Goal: Task Accomplishment & Management: Complete application form

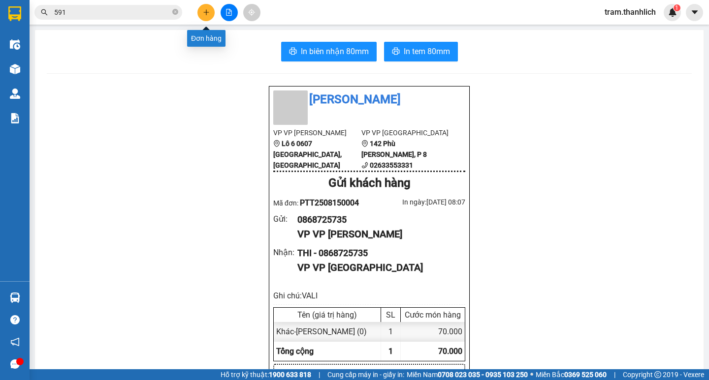
click at [206, 18] on button at bounding box center [205, 12] width 17 height 17
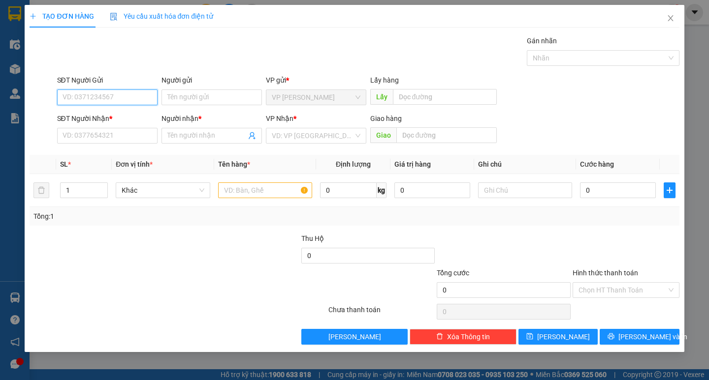
click at [89, 93] on input "SĐT Người Gửi" at bounding box center [107, 98] width 100 height 16
type input "0862333739"
click at [90, 111] on div "0862333739" at bounding box center [107, 117] width 100 height 16
type input "0922588686"
type input "my"
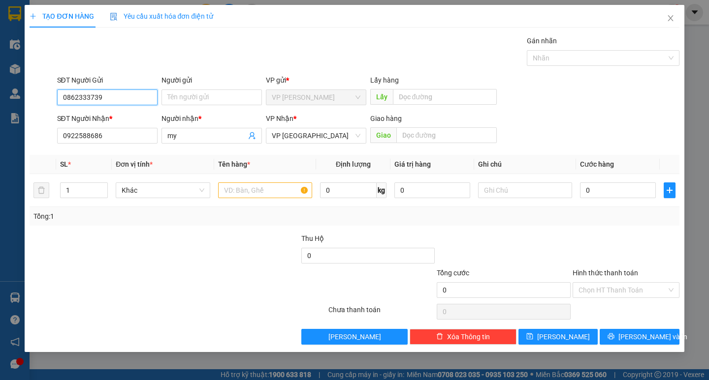
type input "0862333739"
click at [117, 127] on div "SĐT Người Nhận *" at bounding box center [107, 120] width 100 height 15
click at [115, 139] on input "0922588686" at bounding box center [107, 136] width 100 height 16
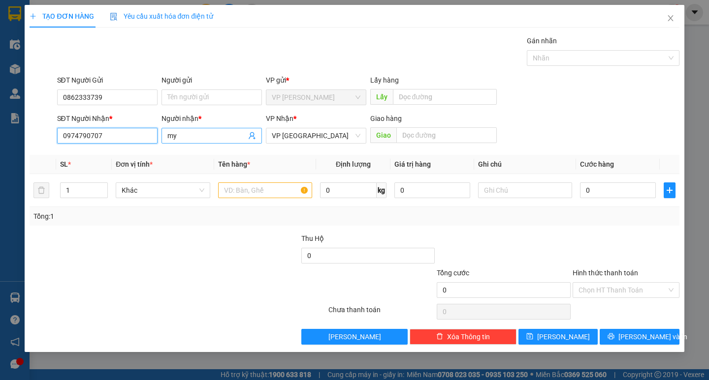
type input "0974790707"
click at [195, 128] on span "my" at bounding box center [211, 136] width 100 height 16
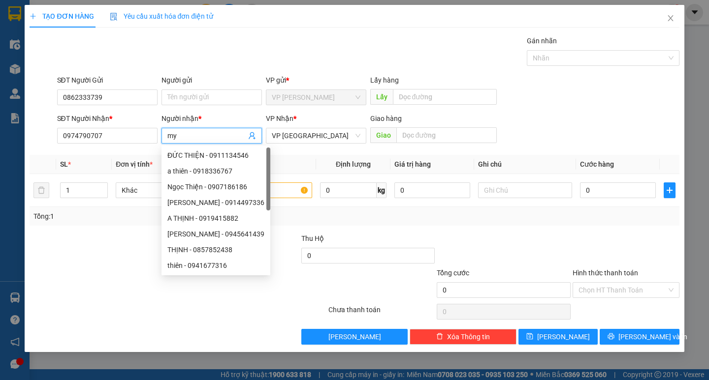
type input "m"
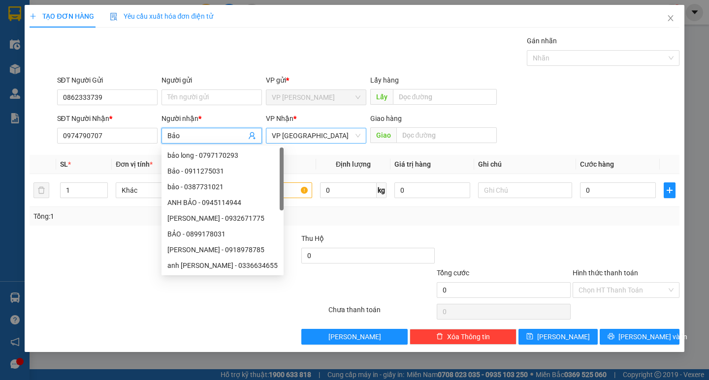
click at [336, 133] on span "VP [GEOGRAPHIC_DATA]" at bounding box center [316, 135] width 89 height 15
type input "Bảo"
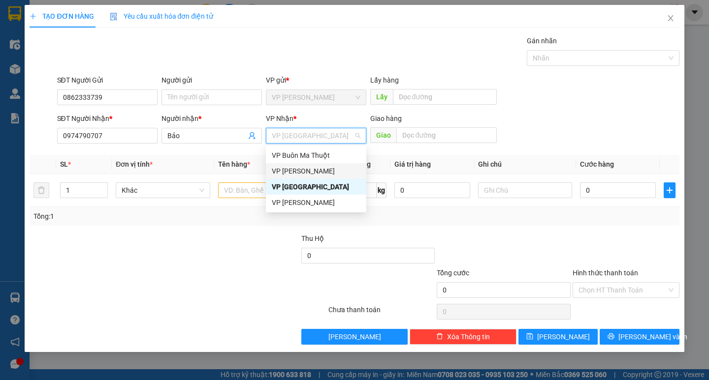
click at [329, 176] on div "VP [PERSON_NAME]" at bounding box center [316, 171] width 89 height 11
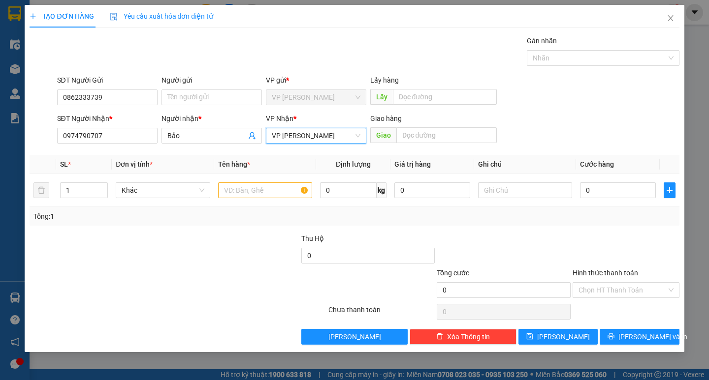
click at [390, 136] on span "Giao" at bounding box center [383, 135] width 26 height 16
click at [407, 134] on input "text" at bounding box center [446, 135] width 100 height 16
type input "kontum"
click at [265, 185] on input "text" at bounding box center [265, 191] width 94 height 16
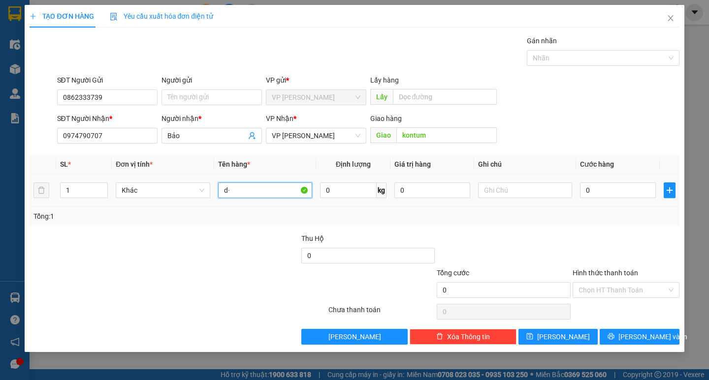
type input "d"
type input "đồ ăn"
drag, startPoint x: 533, startPoint y: 202, endPoint x: 527, endPoint y: 185, distance: 17.7
click at [528, 188] on td at bounding box center [525, 190] width 102 height 33
click at [527, 185] on input "text" at bounding box center [525, 191] width 94 height 16
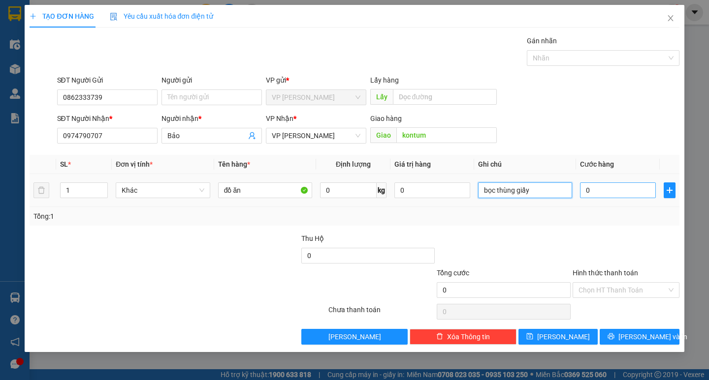
type input "bọc thùng giấy"
click at [613, 193] on input "0" at bounding box center [618, 191] width 76 height 16
type input "8"
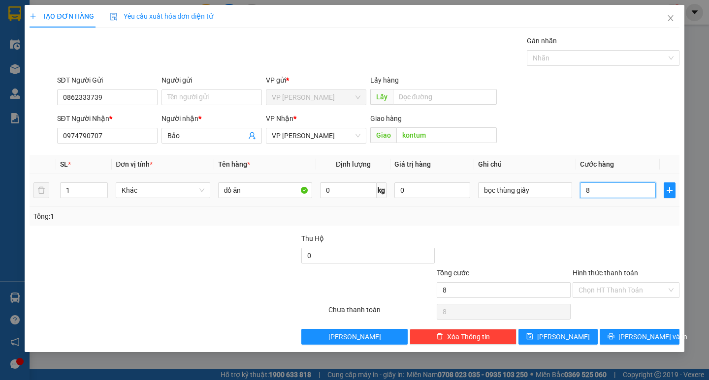
type input "80"
type input "800"
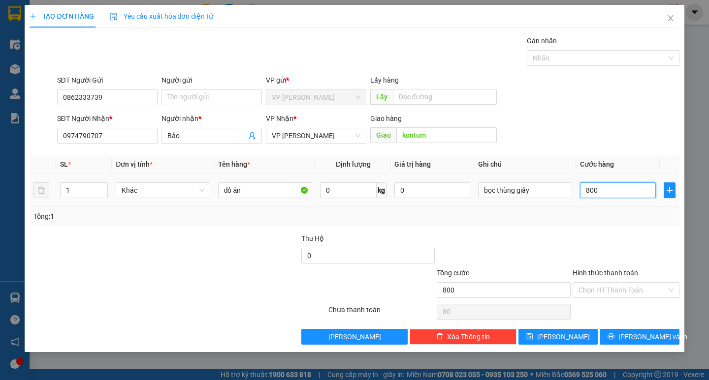
type input "800"
type input "8.000"
type input "80.000"
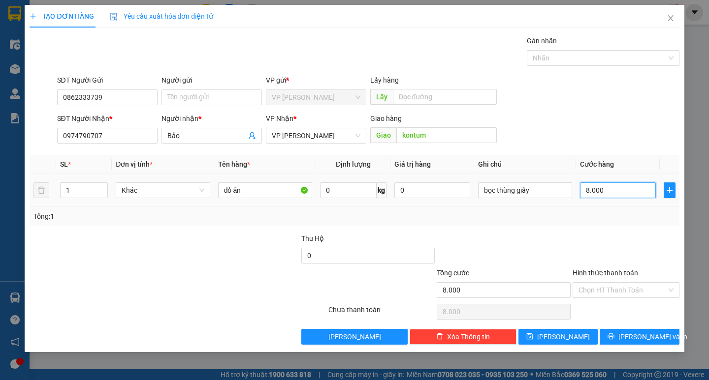
type input "80.000"
drag, startPoint x: 632, startPoint y: 336, endPoint x: 593, endPoint y: 323, distance: 40.8
click at [631, 335] on span "[PERSON_NAME] và In" at bounding box center [652, 337] width 69 height 11
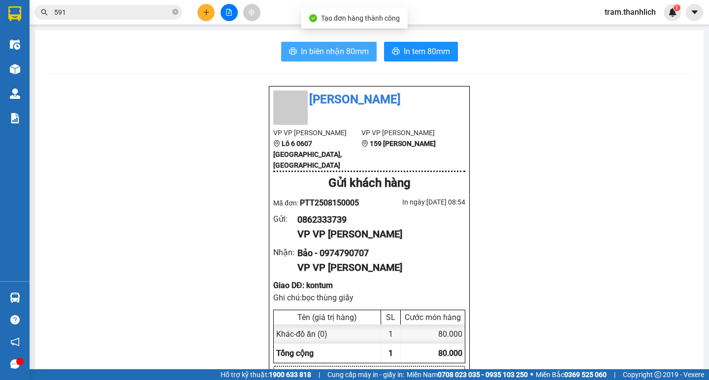
drag, startPoint x: 330, startPoint y: 54, endPoint x: 416, endPoint y: 50, distance: 86.2
click at [331, 54] on span "In biên nhận 80mm" at bounding box center [335, 51] width 68 height 12
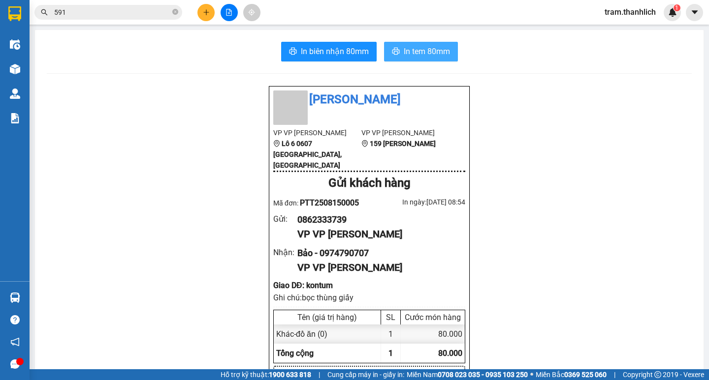
click at [433, 53] on span "In tem 80mm" at bounding box center [426, 51] width 46 height 12
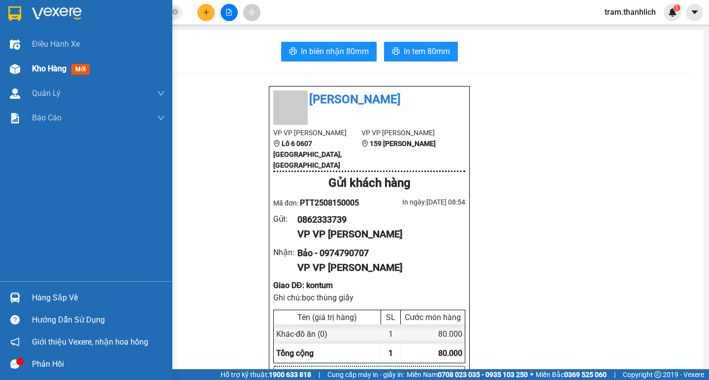
click at [74, 73] on span "mới" at bounding box center [80, 69] width 18 height 11
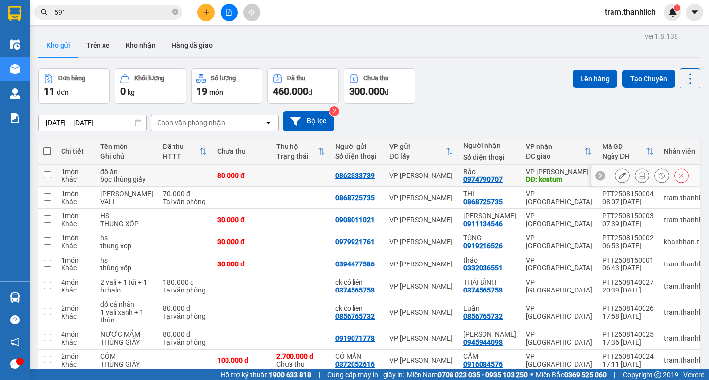
click at [43, 178] on td at bounding box center [47, 176] width 18 height 22
checkbox input "true"
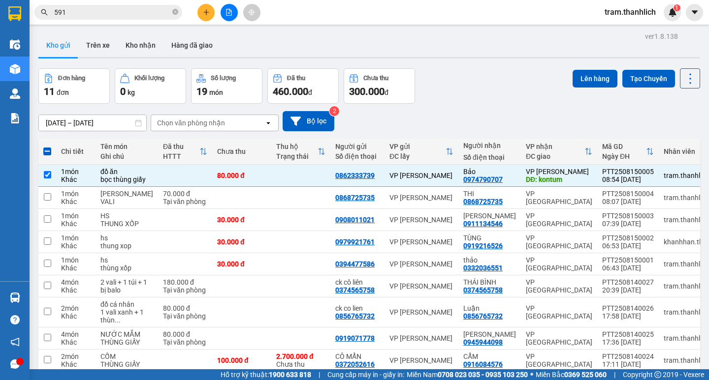
click at [48, 155] on span at bounding box center [47, 152] width 8 height 8
click at [47, 147] on input "checkbox" at bounding box center [47, 147] width 0 height 0
checkbox input "true"
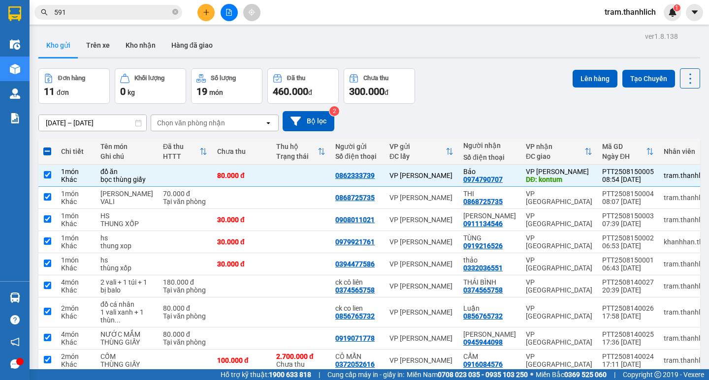
checkbox input "true"
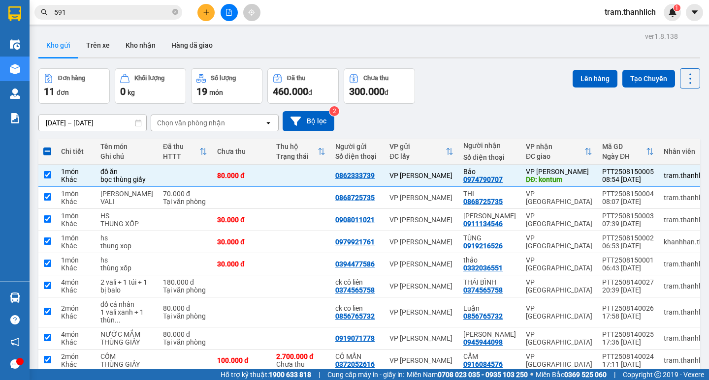
checkbox input "true"
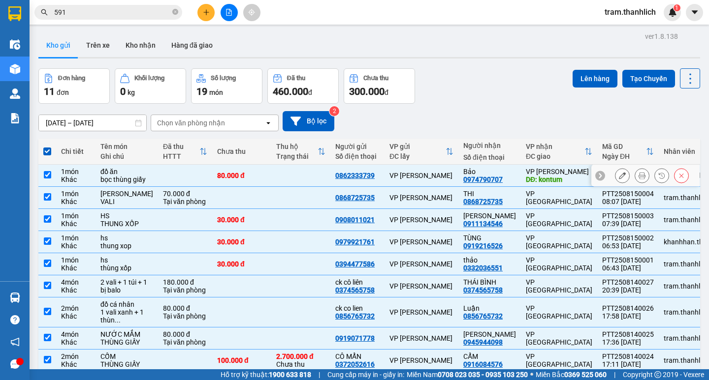
click at [49, 179] on input "checkbox" at bounding box center [47, 174] width 7 height 7
checkbox input "false"
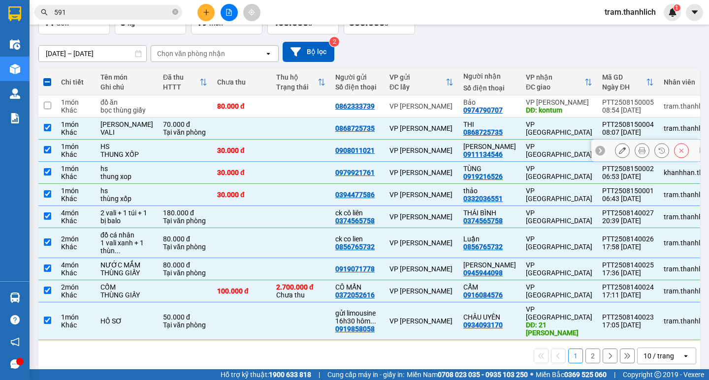
scroll to position [124, 0]
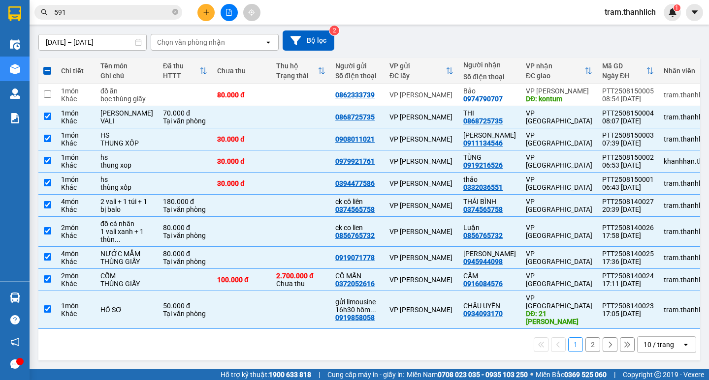
click at [653, 348] on div "10 / trang" at bounding box center [658, 345] width 31 height 10
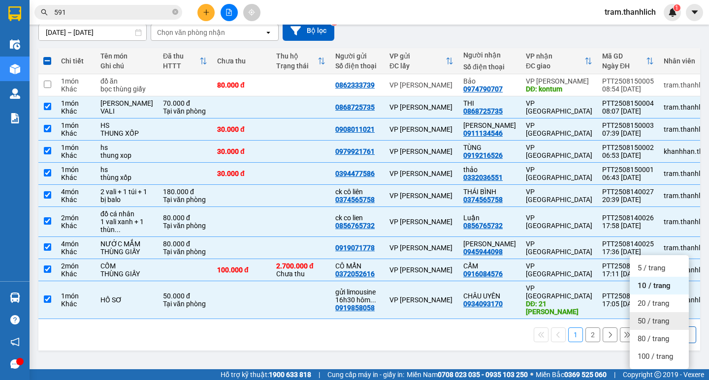
click at [649, 316] on span "50 / trang" at bounding box center [652, 321] width 31 height 10
checkbox input "false"
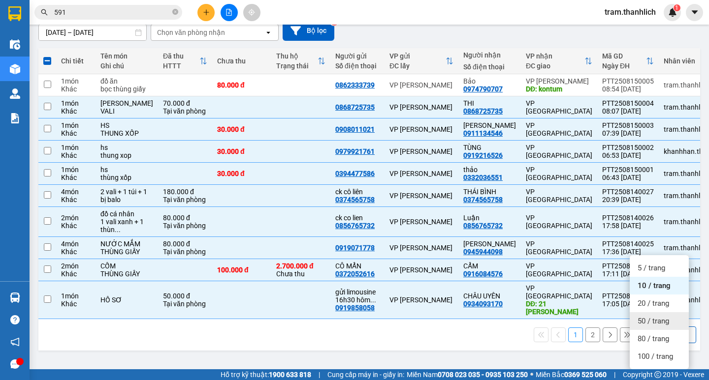
checkbox input "false"
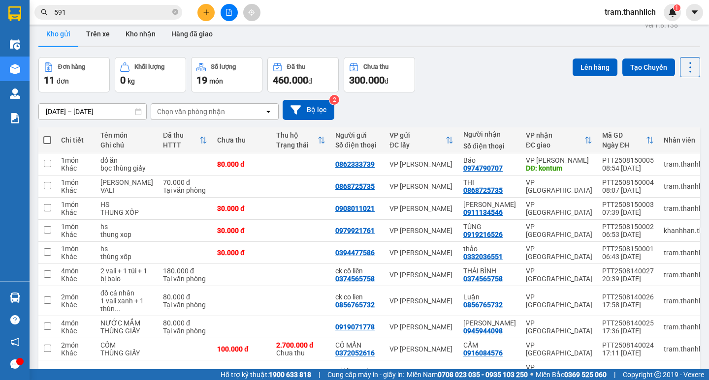
scroll to position [0, 0]
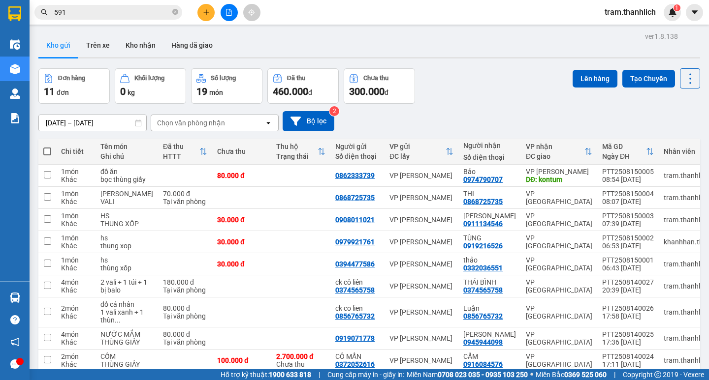
drag, startPoint x: 48, startPoint y: 152, endPoint x: 47, endPoint y: 168, distance: 16.3
click at [47, 151] on span at bounding box center [47, 152] width 8 height 8
click at [47, 147] on input "checkbox" at bounding box center [47, 147] width 0 height 0
checkbox input "true"
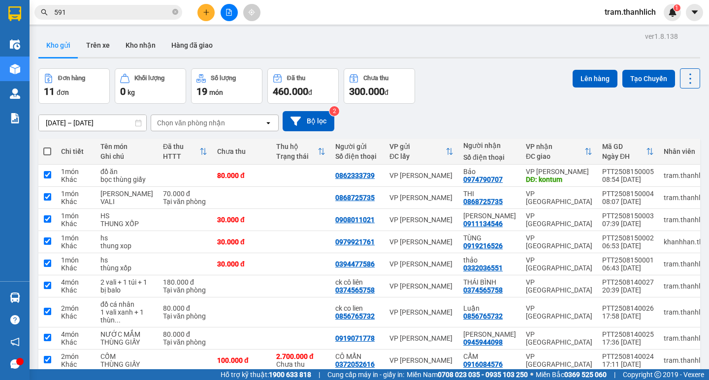
checkbox input "true"
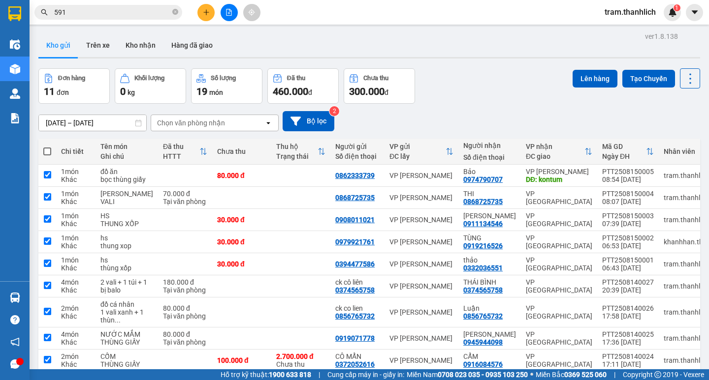
checkbox input "true"
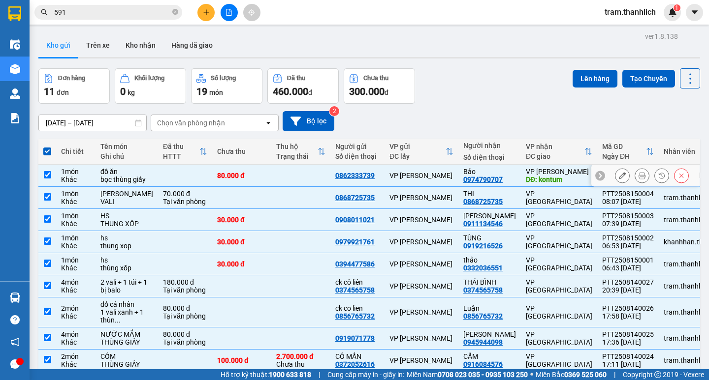
click at [48, 179] on input "checkbox" at bounding box center [47, 174] width 7 height 7
checkbox input "false"
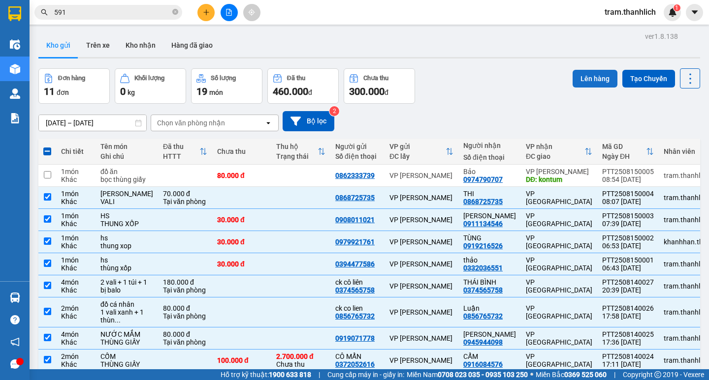
click at [576, 80] on button "Lên hàng" at bounding box center [594, 79] width 45 height 18
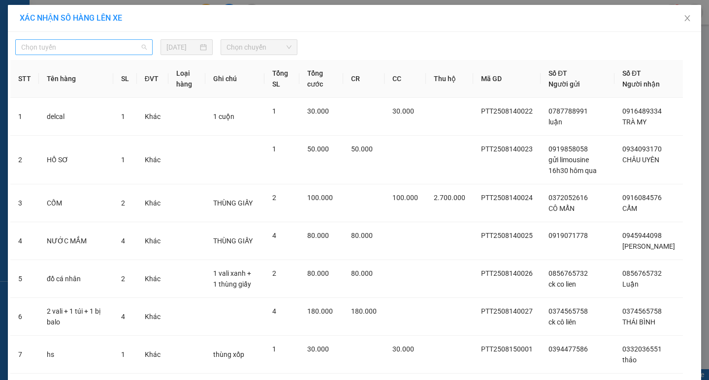
click at [110, 53] on span "Chọn tuyến" at bounding box center [83, 47] width 125 height 15
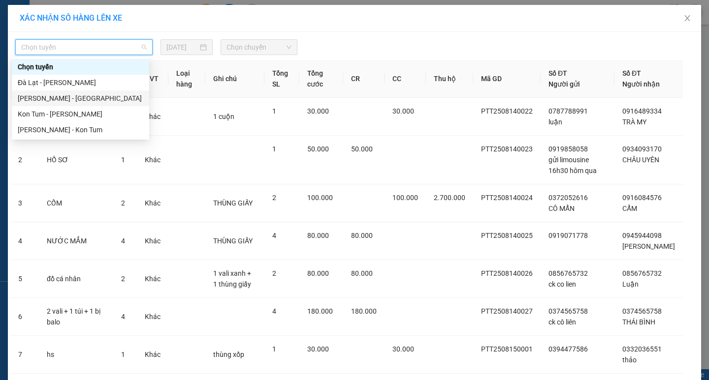
click at [83, 101] on div "[PERSON_NAME] - [GEOGRAPHIC_DATA]" at bounding box center [80, 98] width 125 height 11
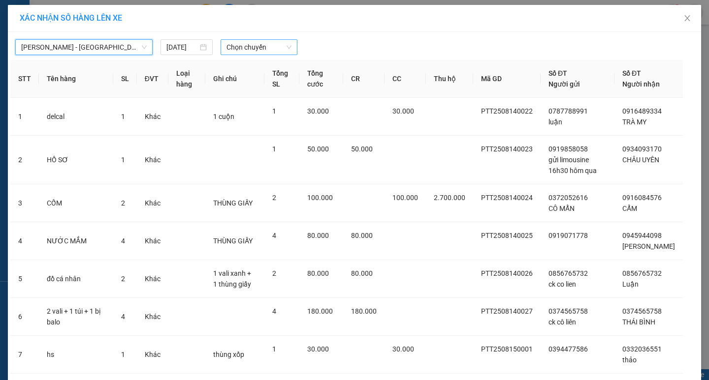
click at [245, 47] on span "Chọn chuyến" at bounding box center [258, 47] width 65 height 15
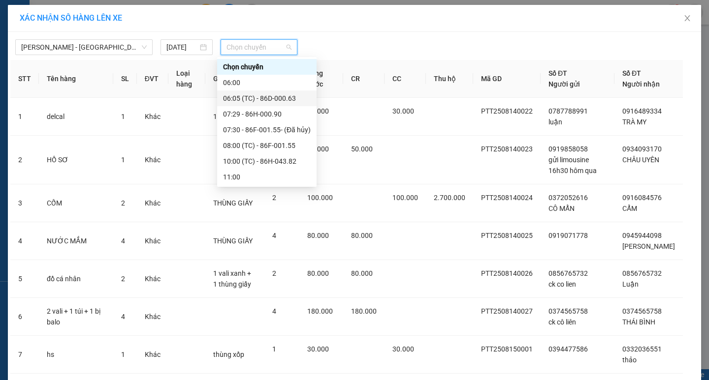
click at [255, 101] on div "06:05 (TC) - 86D-000.63" at bounding box center [267, 98] width 88 height 11
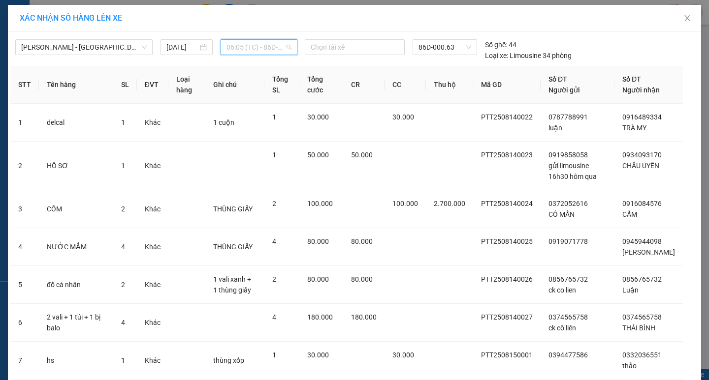
click at [266, 47] on span "06:05 (TC) - 86D-000.63" at bounding box center [258, 47] width 65 height 15
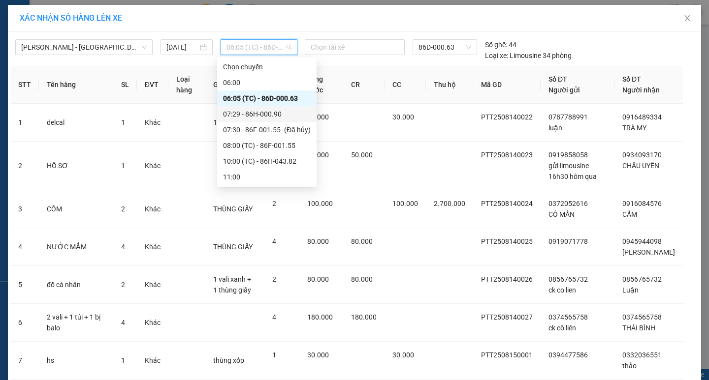
click at [263, 112] on div "07:29 - 86H-000.90" at bounding box center [267, 114] width 88 height 11
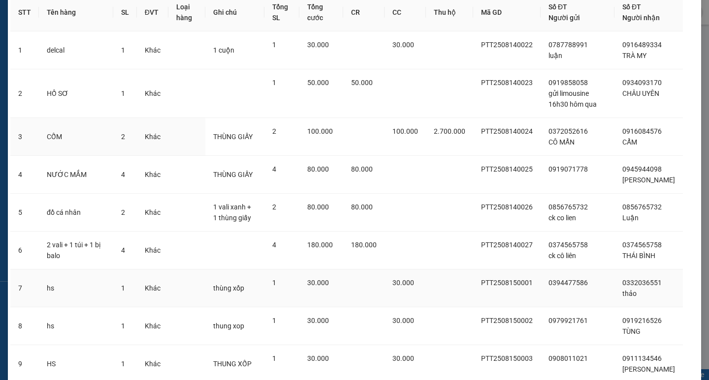
scroll to position [196, 0]
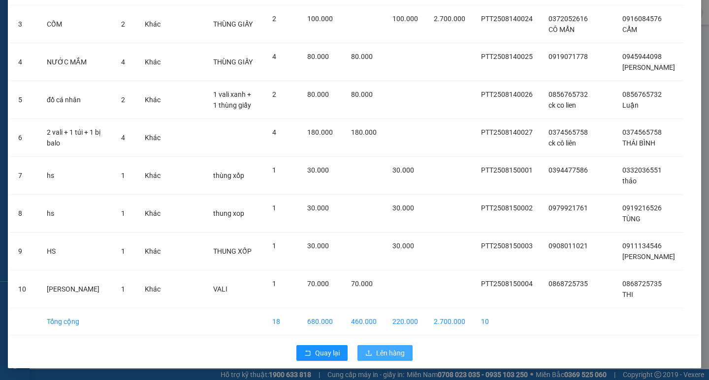
click at [380, 359] on button "Lên hàng" at bounding box center [384, 353] width 55 height 16
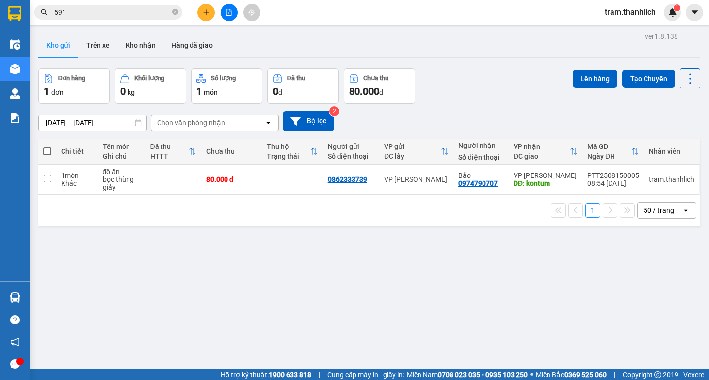
click at [201, 13] on button at bounding box center [205, 12] width 17 height 17
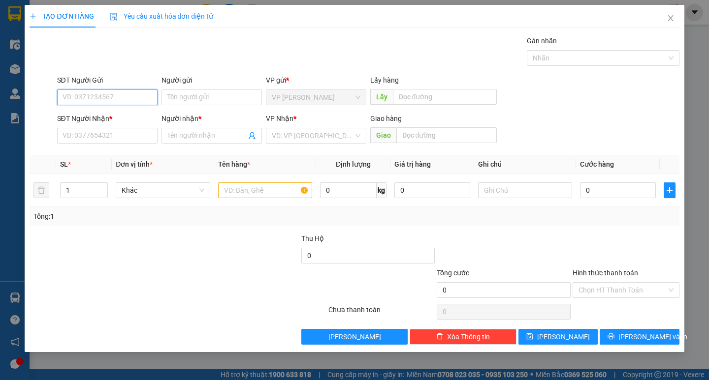
click at [119, 97] on input "SĐT Người Gửi" at bounding box center [107, 98] width 100 height 16
click at [132, 99] on input "SĐT Người Gửi" at bounding box center [107, 98] width 100 height 16
click at [121, 119] on div "0907763169" at bounding box center [107, 117] width 89 height 11
type input "0907763169"
type input "0374216839"
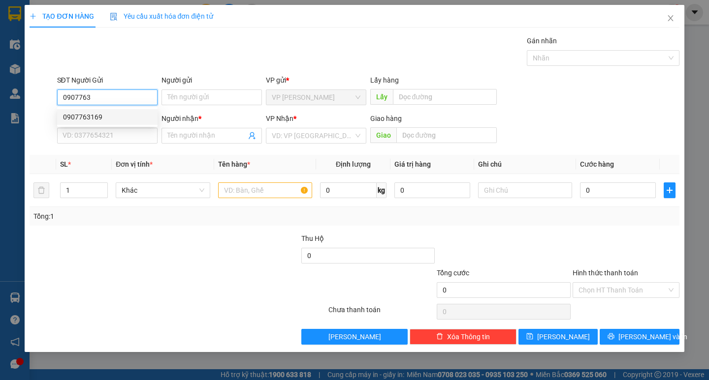
type input "CÔ VI"
type input "[PERSON_NAME]"
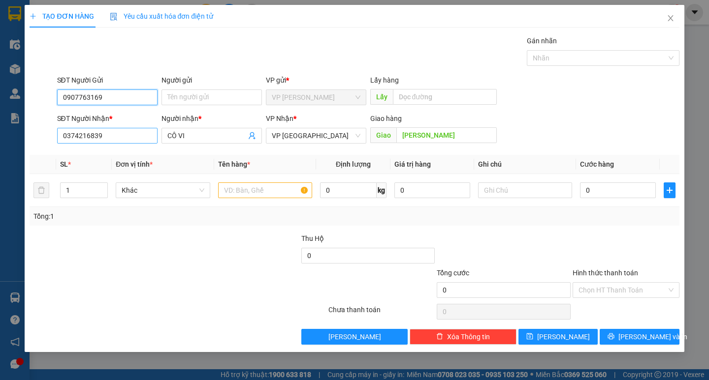
type input "0907763169"
click at [126, 132] on input "0374216839" at bounding box center [107, 136] width 100 height 16
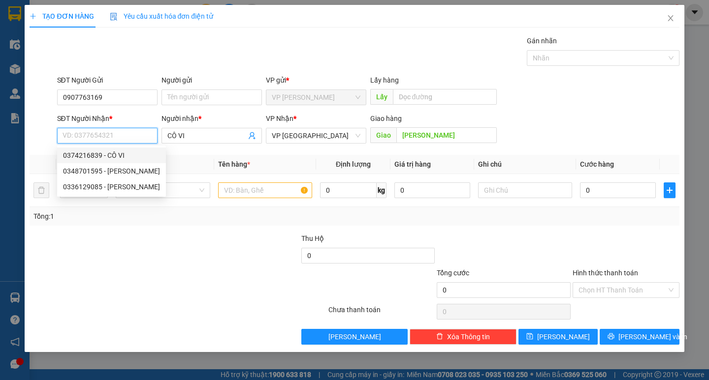
click at [124, 169] on div "0348701595 - [PERSON_NAME]" at bounding box center [111, 171] width 97 height 11
type input "0348701595"
type input "[PERSON_NAME]"
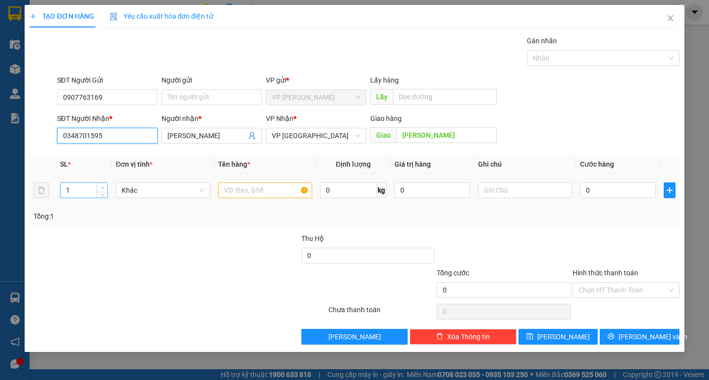
type input "0348701595"
click at [104, 185] on span "up" at bounding box center [102, 188] width 6 height 6
type input "4"
click at [104, 185] on span "up" at bounding box center [102, 188] width 6 height 6
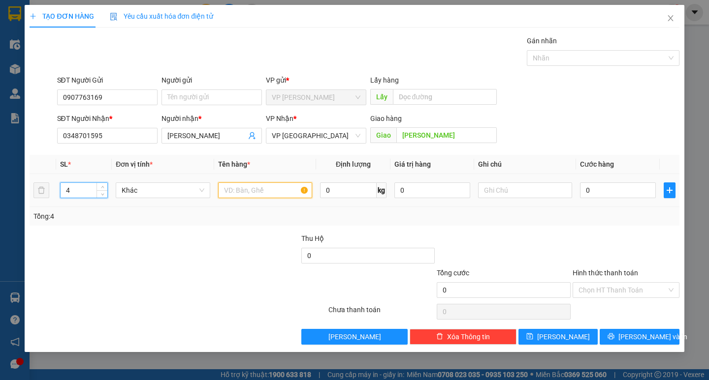
click at [279, 189] on input "text" at bounding box center [265, 191] width 94 height 16
click at [278, 195] on input "text" at bounding box center [265, 191] width 94 height 16
type input "thuoc61"
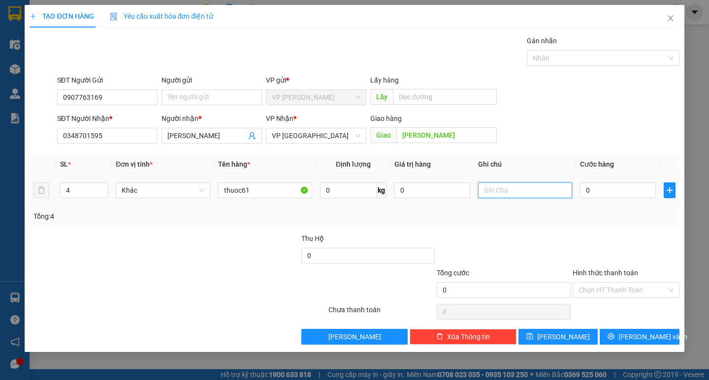
click at [552, 190] on input "text" at bounding box center [525, 191] width 94 height 16
type input "thung giay61"
click at [618, 192] on input "0" at bounding box center [618, 191] width 76 height 16
type input "1"
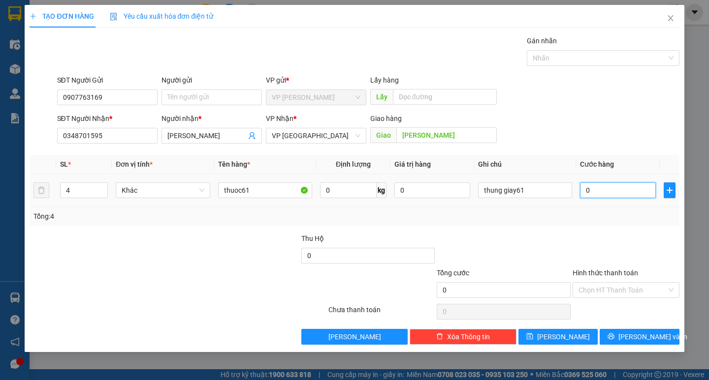
type input "1"
type input "14"
type input "140"
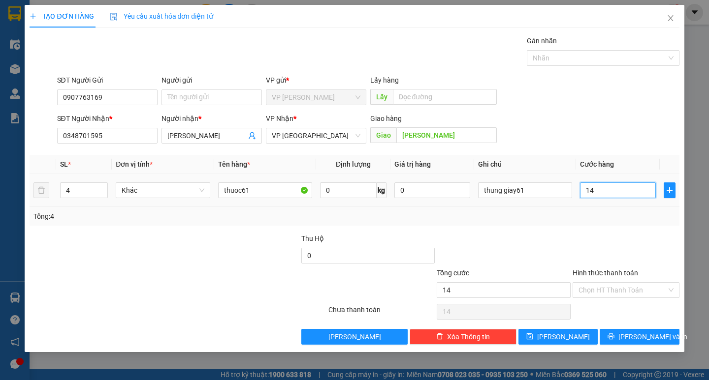
type input "140"
type input "1.400"
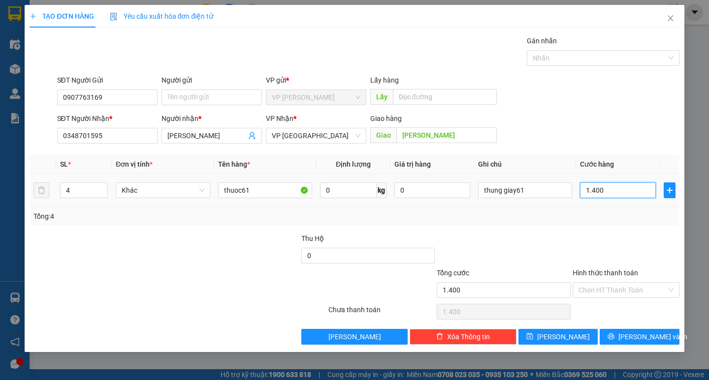
type input "14.000"
type input "140.000"
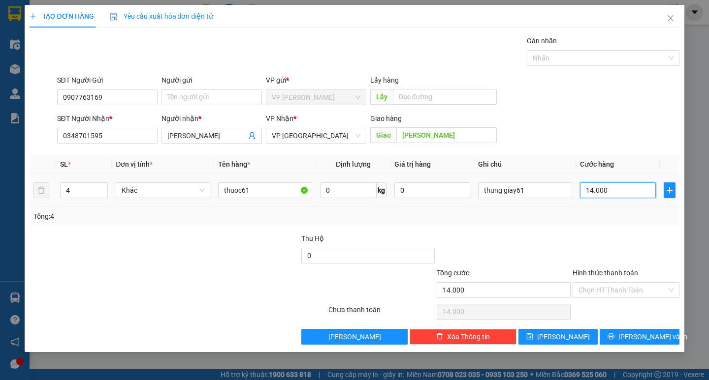
type input "140.000"
drag, startPoint x: 609, startPoint y: 338, endPoint x: 477, endPoint y: 246, distance: 161.5
click at [609, 339] on button "[PERSON_NAME] và In" at bounding box center [638, 337] width 79 height 16
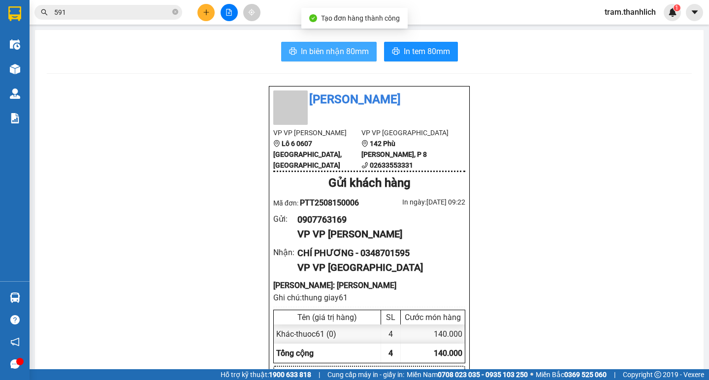
click at [339, 59] on button "In biên nhận 80mm" at bounding box center [328, 52] width 95 height 20
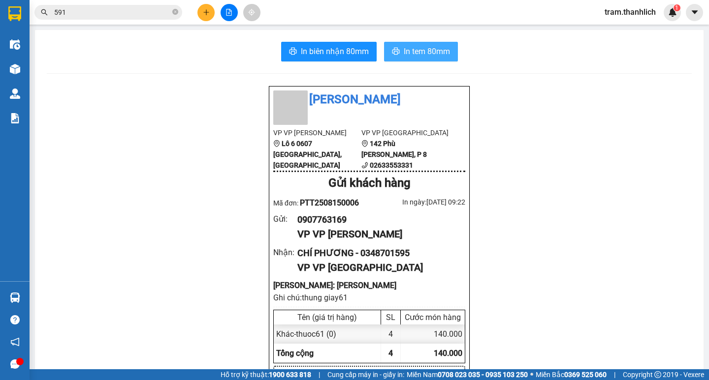
click at [425, 55] on span "In tem 80mm" at bounding box center [426, 51] width 46 height 12
click at [196, 19] on div at bounding box center [229, 12] width 74 height 17
click at [205, 17] on button at bounding box center [205, 12] width 17 height 17
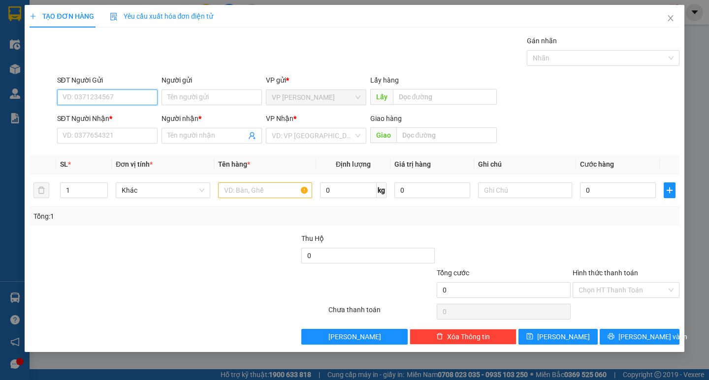
click at [140, 101] on input "SĐT Người Gửi" at bounding box center [107, 98] width 100 height 16
click at [122, 99] on input "SĐT Người Gửi" at bounding box center [107, 98] width 100 height 16
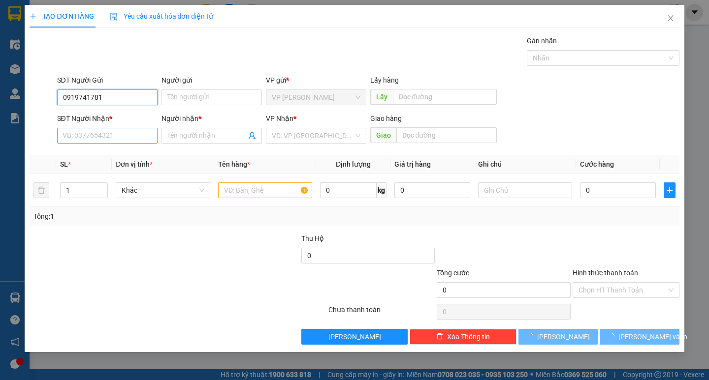
type input "0919741781"
click at [144, 134] on input "SĐT Người Nhận *" at bounding box center [107, 136] width 100 height 16
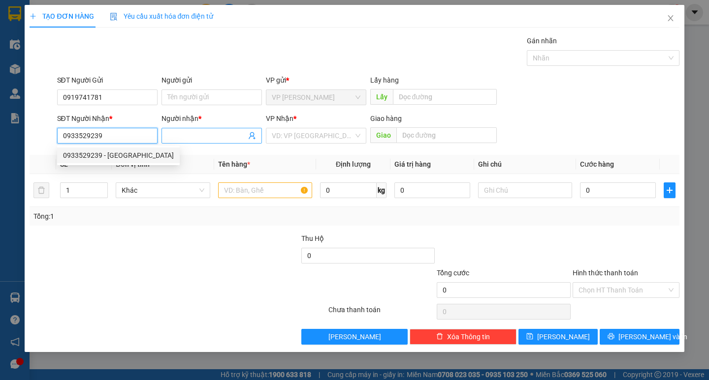
type input "0933529239"
click at [177, 134] on input "Người nhận *" at bounding box center [206, 135] width 79 height 11
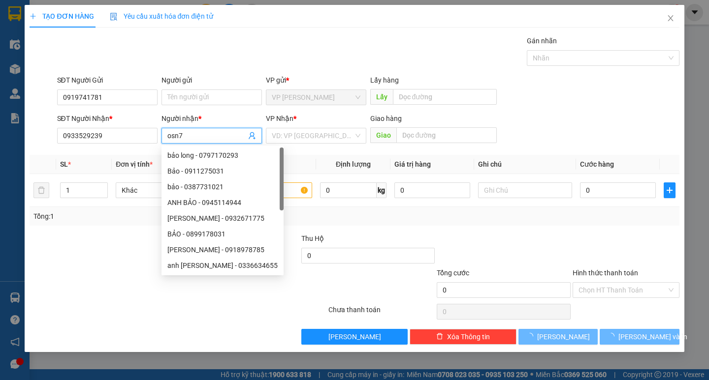
click at [181, 137] on input "osn7" at bounding box center [206, 135] width 79 height 11
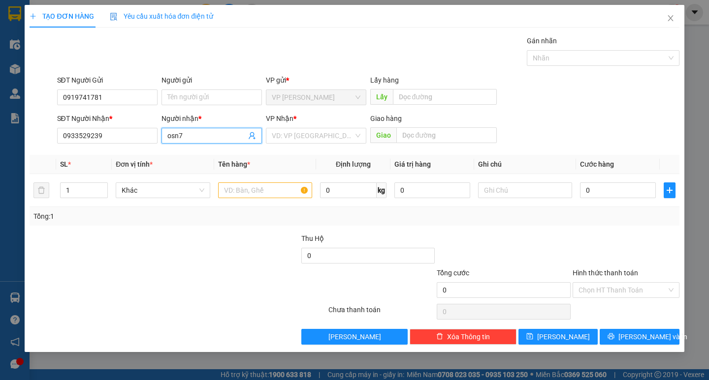
click at [181, 137] on input "osn7" at bounding box center [206, 135] width 79 height 11
click at [121, 140] on input "0933529239" at bounding box center [107, 136] width 100 height 16
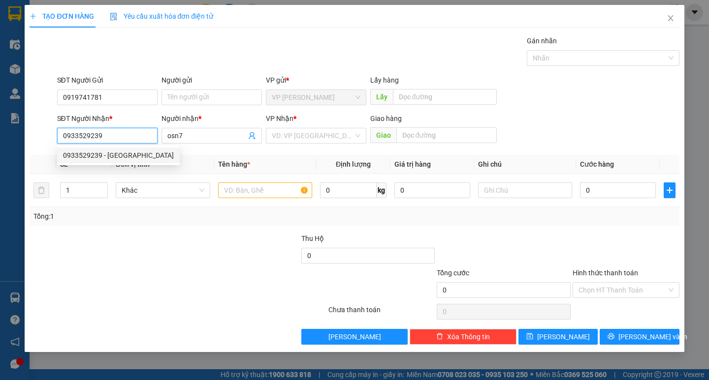
click at [118, 154] on div "0933529239 - [GEOGRAPHIC_DATA]" at bounding box center [118, 155] width 111 height 11
type input "[PERSON_NAME]"
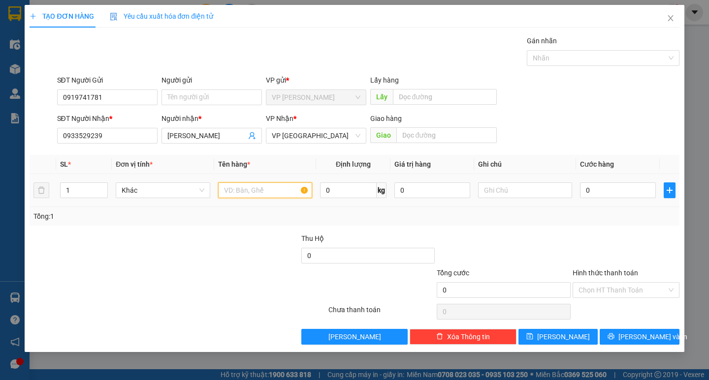
click at [297, 191] on input "text" at bounding box center [265, 191] width 94 height 16
type input "a"
type input "áo"
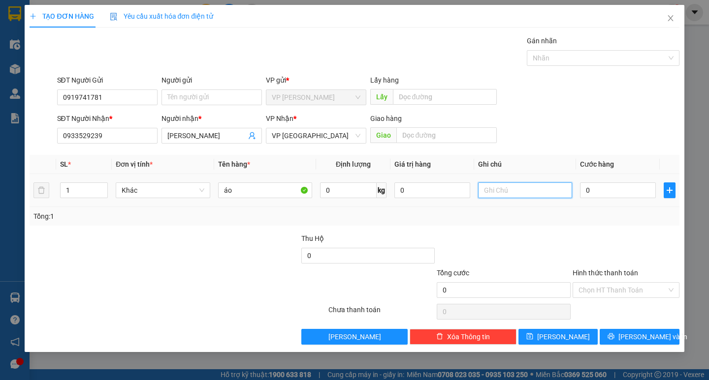
click at [502, 190] on input "text" at bounding box center [525, 191] width 94 height 16
type input "bi"
click at [636, 189] on input "0" at bounding box center [618, 191] width 76 height 16
type input "3"
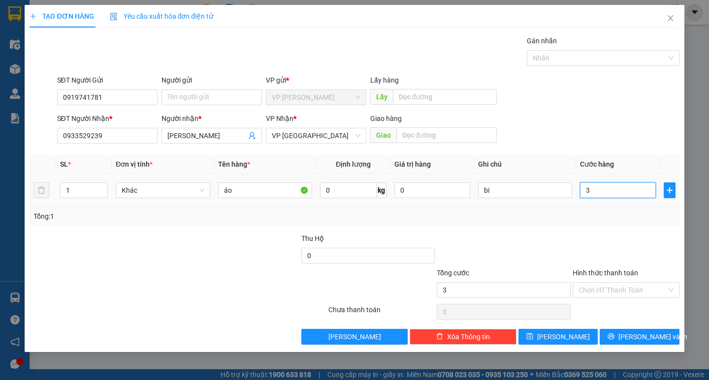
type input "3"
type input "30"
type input "300"
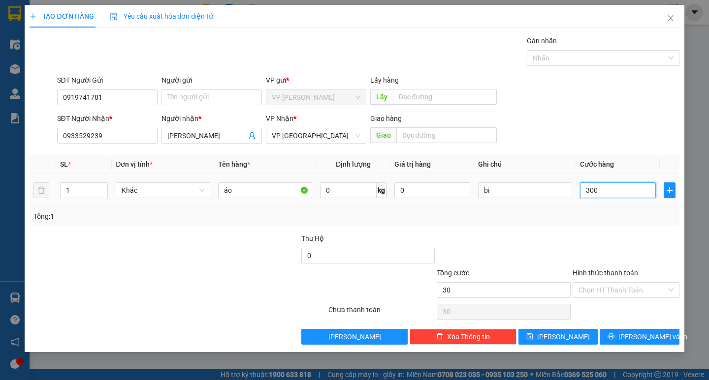
type input "300"
type input "3.000"
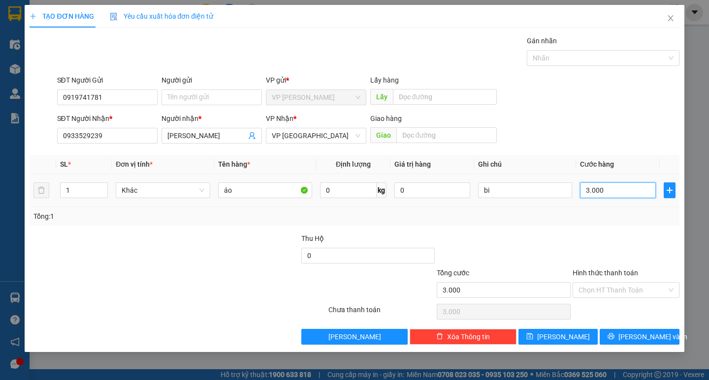
type input "30.000"
click at [616, 290] on input "Hình thức thanh toán" at bounding box center [622, 290] width 88 height 15
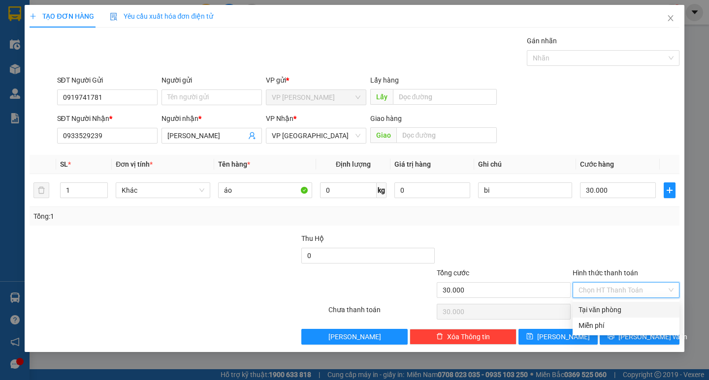
click at [613, 307] on div "Tại văn phòng" at bounding box center [625, 310] width 95 height 11
type input "0"
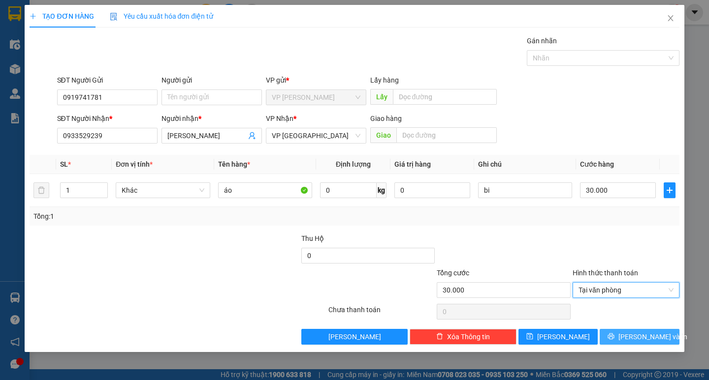
click at [619, 337] on button "[PERSON_NAME] và In" at bounding box center [638, 337] width 79 height 16
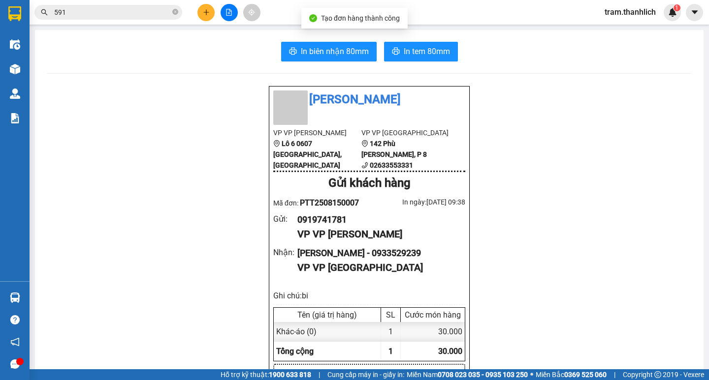
drag, startPoint x: 296, startPoint y: 36, endPoint x: 295, endPoint y: 41, distance: 5.0
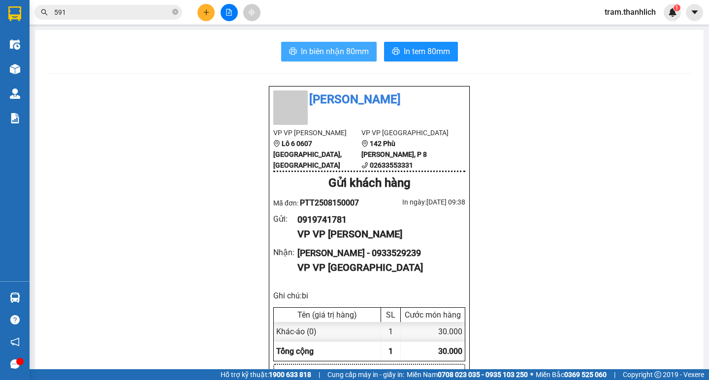
click at [290, 51] on icon "printer" at bounding box center [293, 51] width 8 height 8
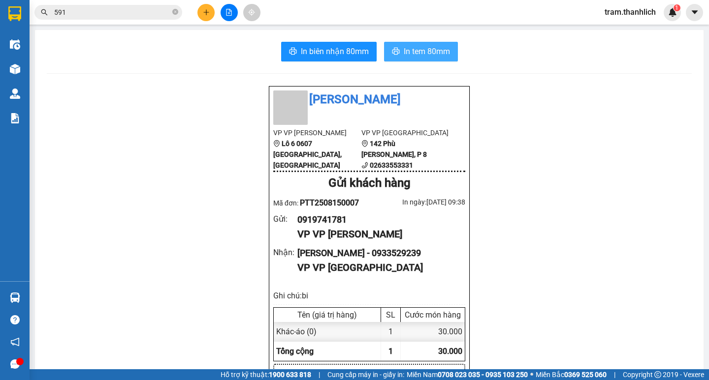
click at [397, 56] on button "In tem 80mm" at bounding box center [421, 52] width 74 height 20
click at [34, 66] on main "In biên nhận 80mm In tem 80mm Thanh Lịch VP VP [PERSON_NAME] Lô 6 0607 [PERSON_…" at bounding box center [354, 185] width 709 height 370
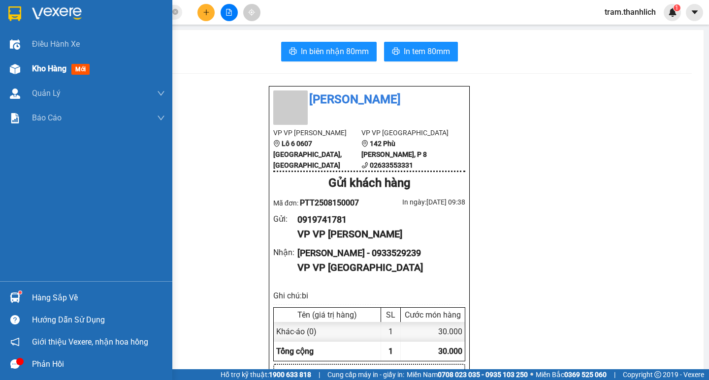
click at [20, 68] on img at bounding box center [15, 69] width 10 height 10
